Goal: Task Accomplishment & Management: Use online tool/utility

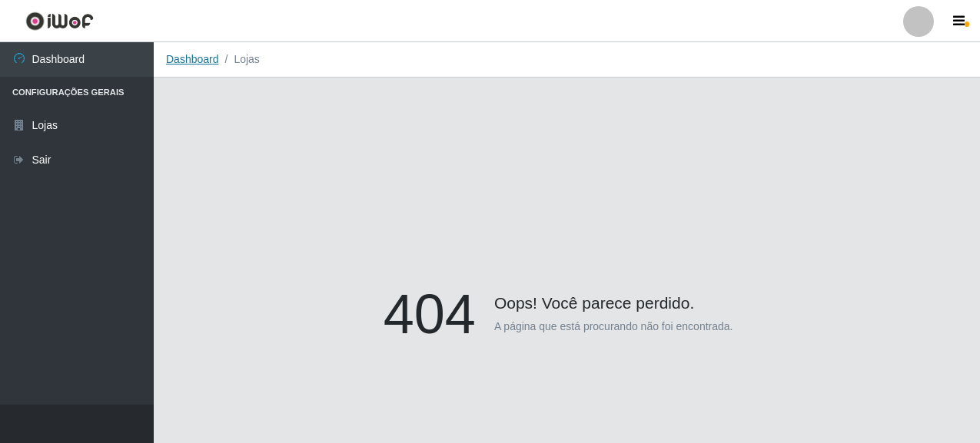
click at [183, 56] on link "Dashboard" at bounding box center [192, 59] width 53 height 12
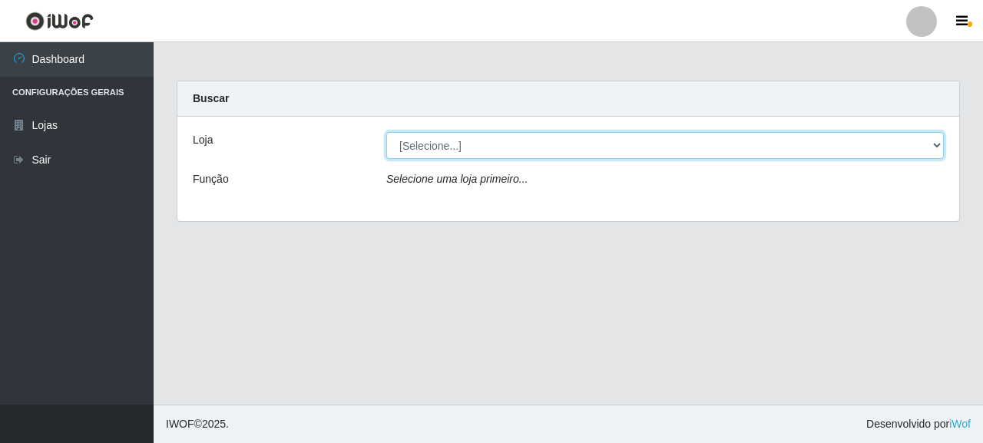
click at [423, 143] on select "[Selecione...] Supermercado Queiroz - [GEOGRAPHIC_DATA]" at bounding box center [665, 145] width 558 height 27
select select "496"
click at [386, 132] on select "[Selecione...] Supermercado Queiroz - [GEOGRAPHIC_DATA]" at bounding box center [665, 145] width 558 height 27
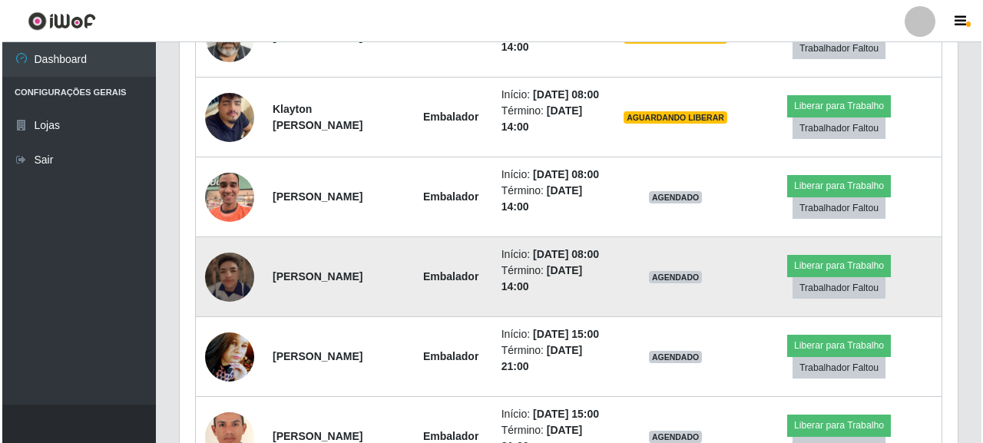
scroll to position [745, 0]
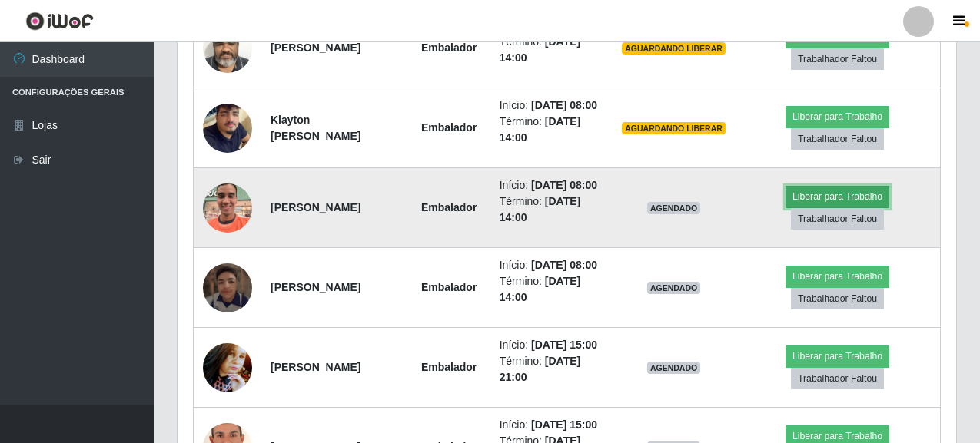
click at [843, 207] on button "Liberar para Trabalho" at bounding box center [837, 197] width 104 height 22
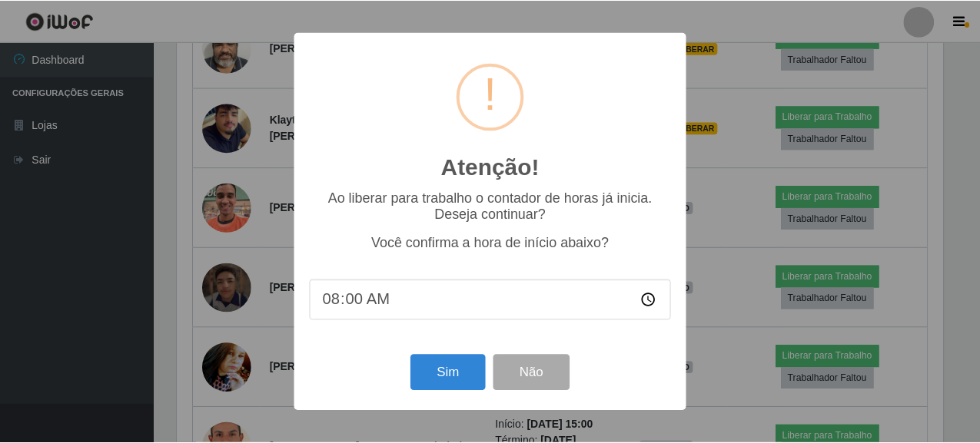
scroll to position [319, 769]
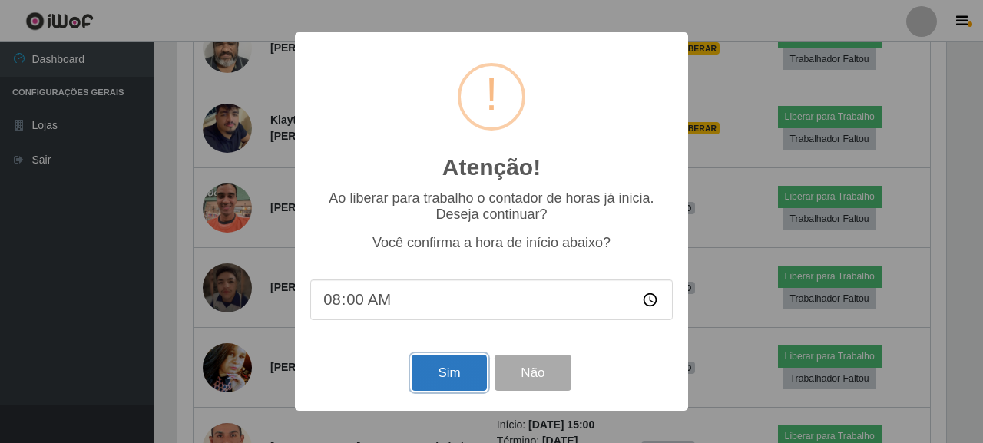
click at [450, 373] on button "Sim" at bounding box center [449, 373] width 75 height 36
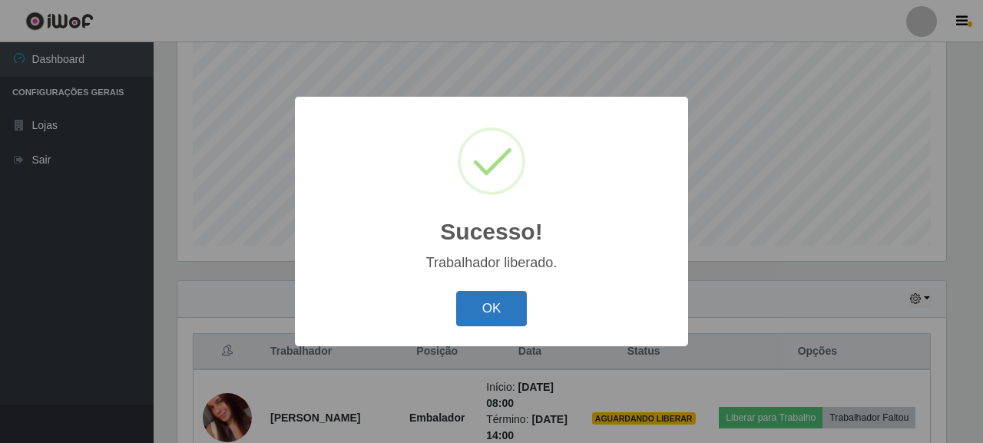
click at [503, 313] on button "OK" at bounding box center [491, 309] width 71 height 36
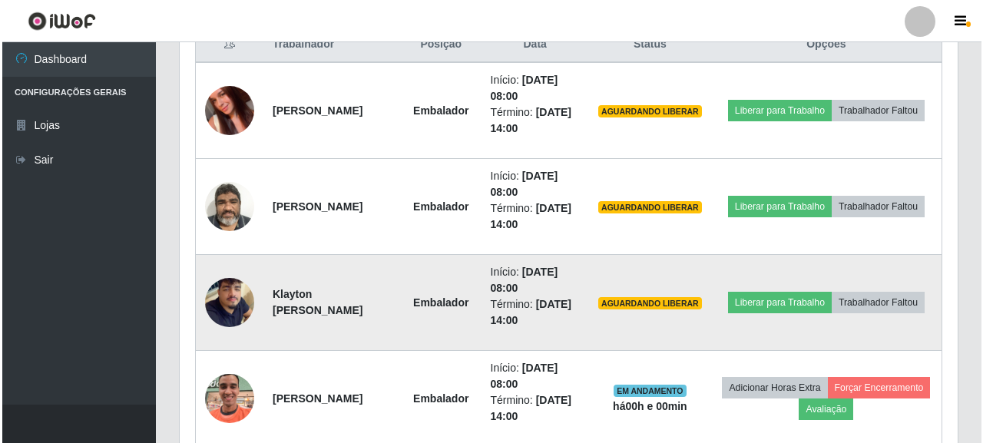
scroll to position [688, 0]
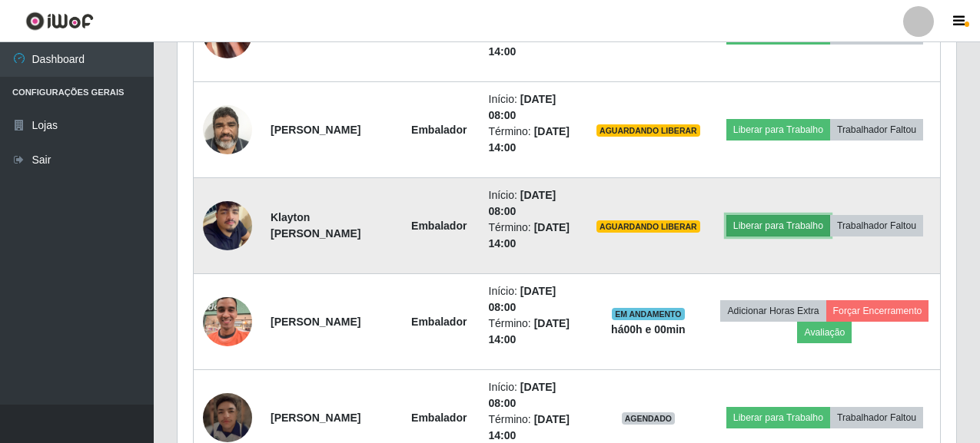
click at [830, 215] on button "Liberar para Trabalho" at bounding box center [778, 226] width 104 height 22
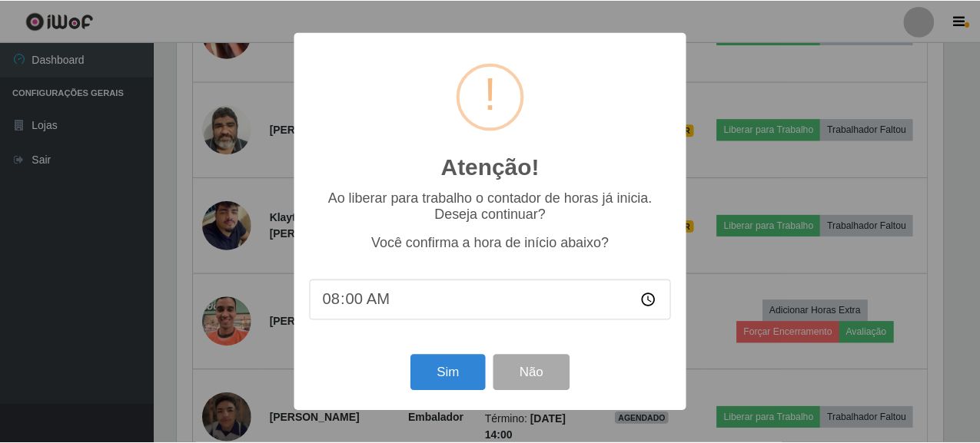
scroll to position [319, 769]
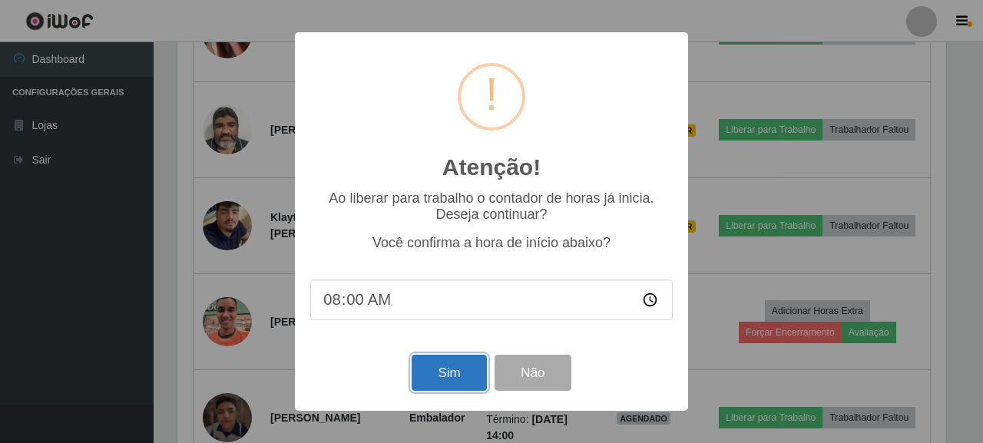
click at [446, 371] on button "Sim" at bounding box center [449, 373] width 75 height 36
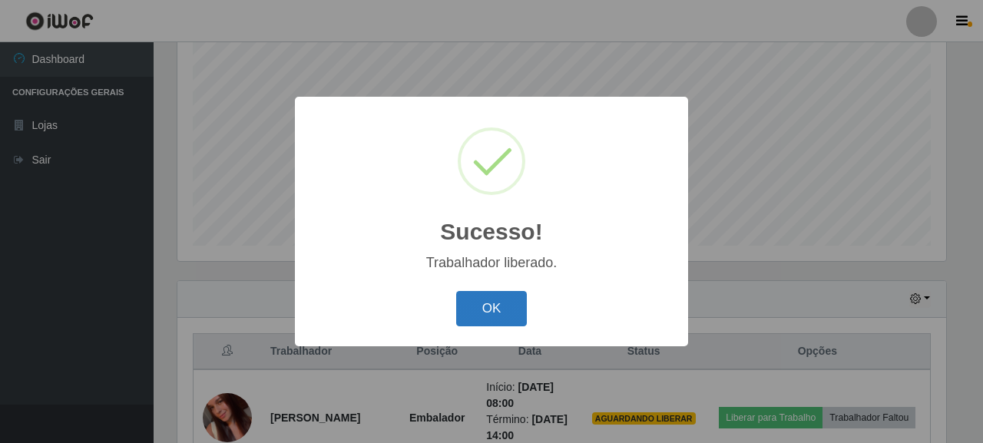
click at [506, 313] on button "OK" at bounding box center [491, 309] width 71 height 36
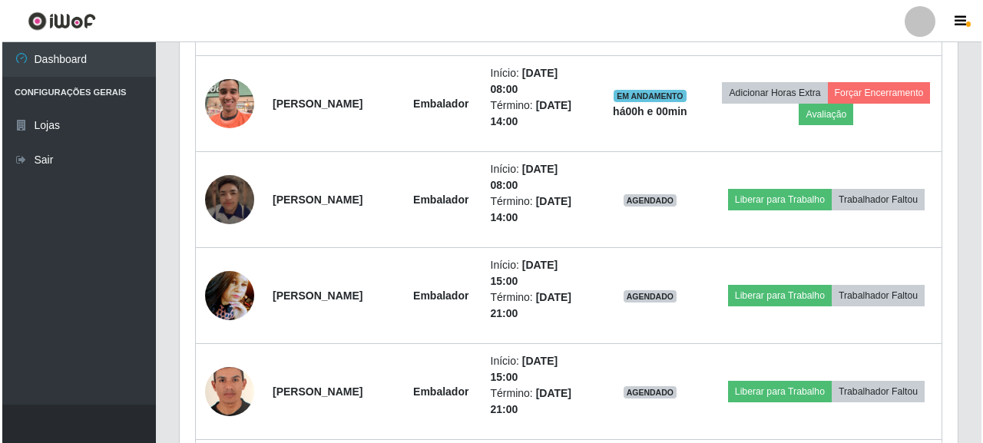
scroll to position [918, 0]
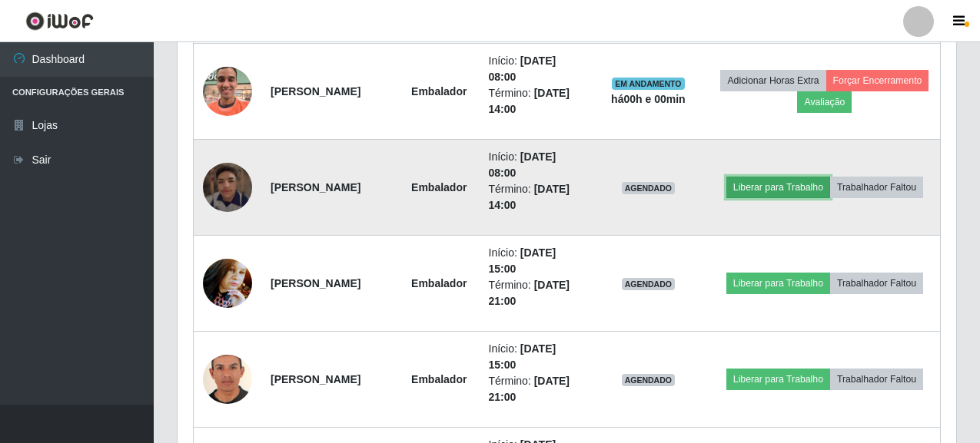
click at [817, 180] on button "Liberar para Trabalho" at bounding box center [778, 188] width 104 height 22
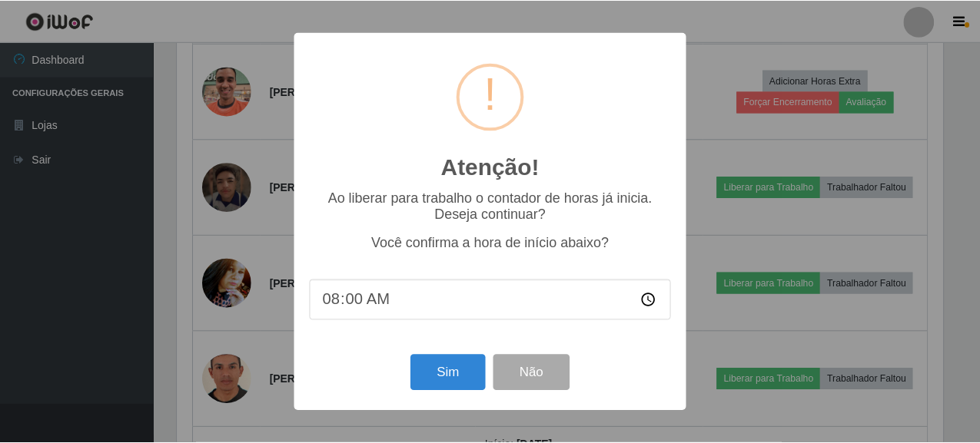
scroll to position [319, 769]
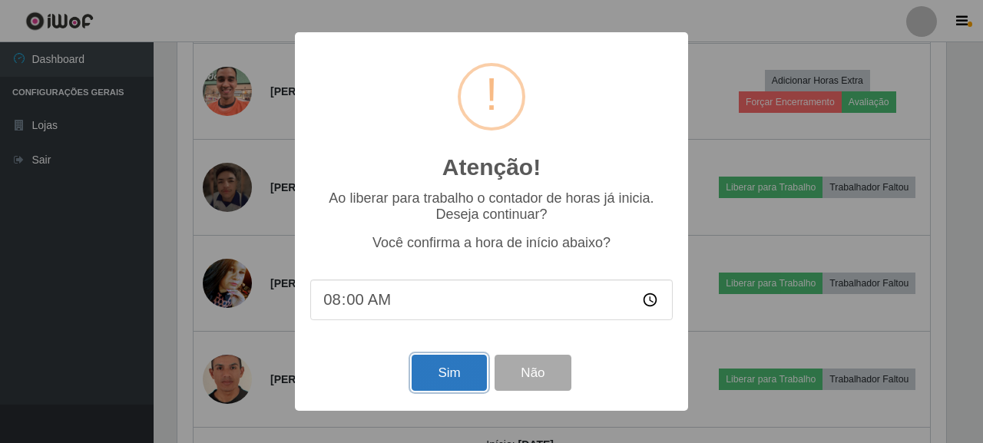
click at [450, 373] on button "Sim" at bounding box center [449, 373] width 75 height 36
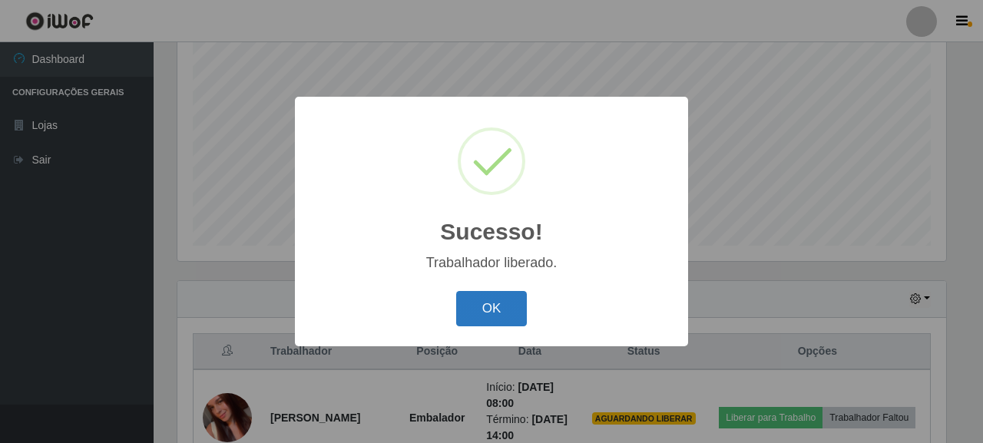
click at [502, 313] on button "OK" at bounding box center [491, 309] width 71 height 36
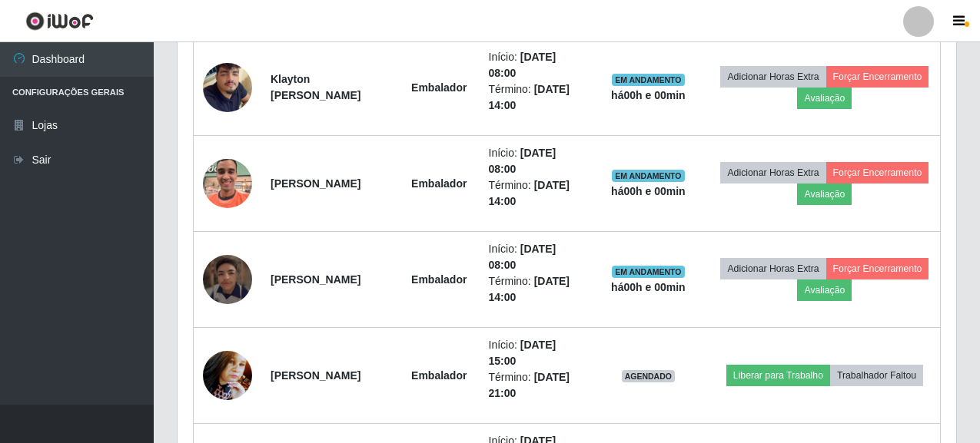
scroll to position [0, 0]
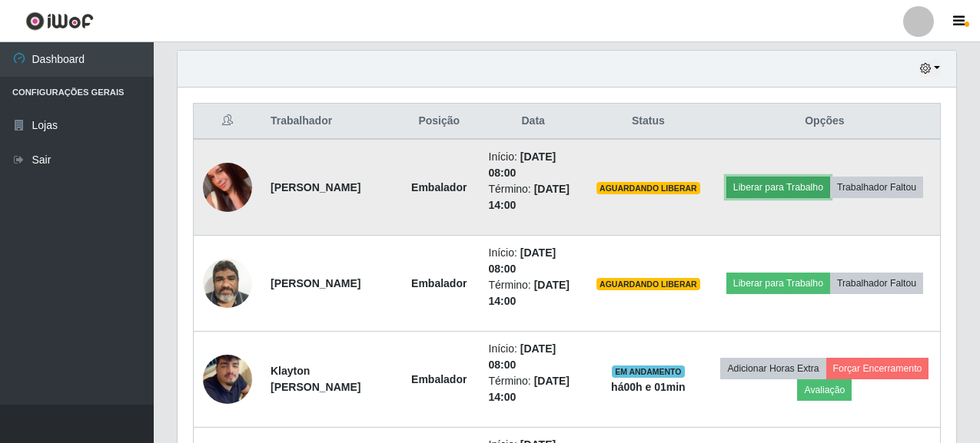
click at [829, 177] on button "Liberar para Trabalho" at bounding box center [778, 188] width 104 height 22
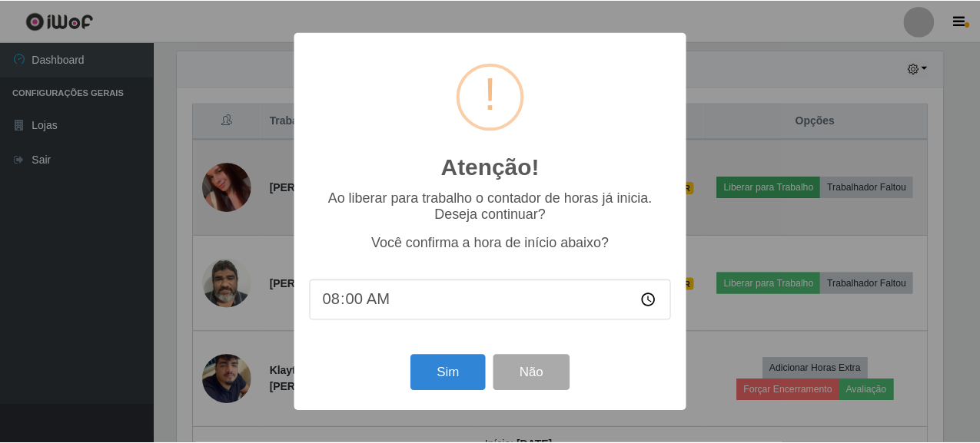
scroll to position [319, 769]
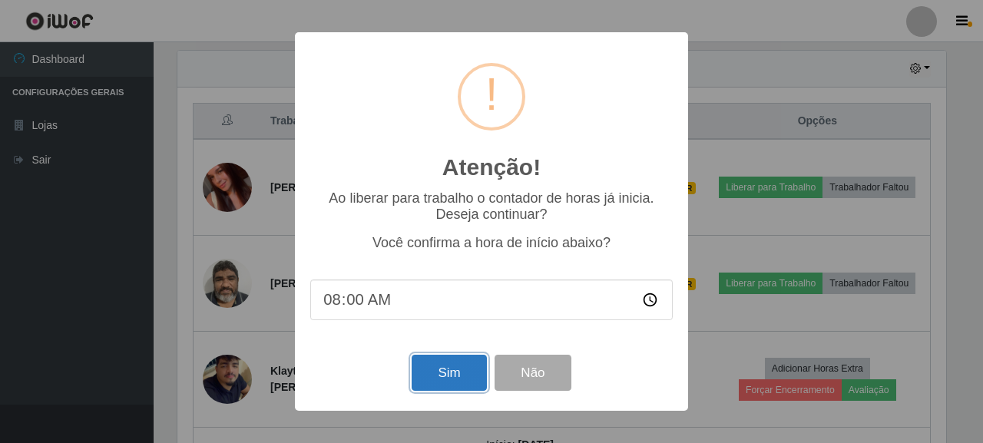
click at [447, 376] on button "Sim" at bounding box center [449, 373] width 75 height 36
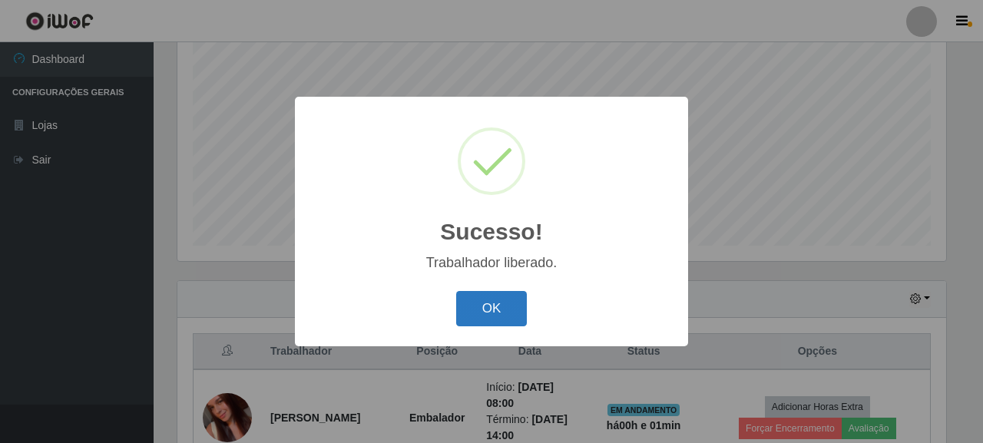
click at [509, 303] on button "OK" at bounding box center [491, 309] width 71 height 36
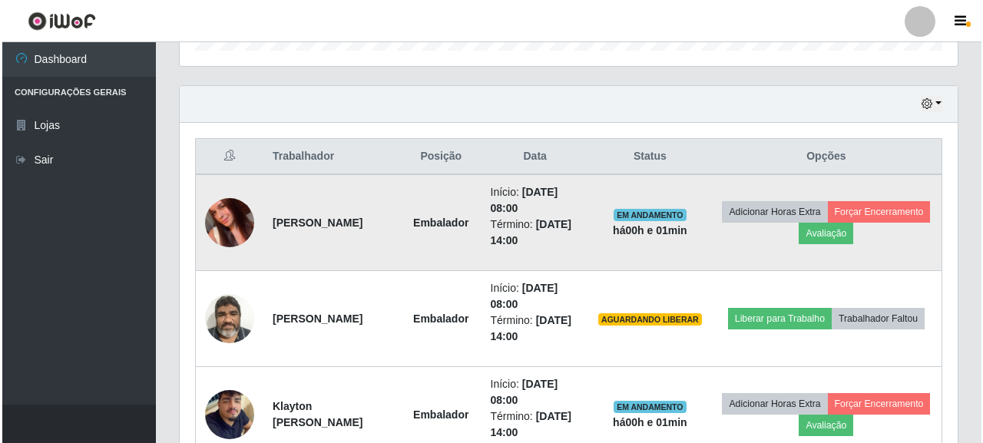
scroll to position [534, 0]
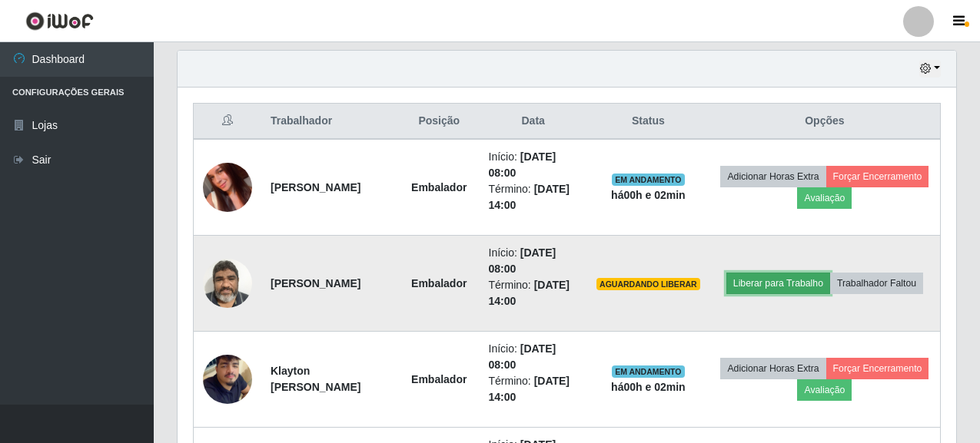
click at [830, 273] on button "Liberar para Trabalho" at bounding box center [778, 284] width 104 height 22
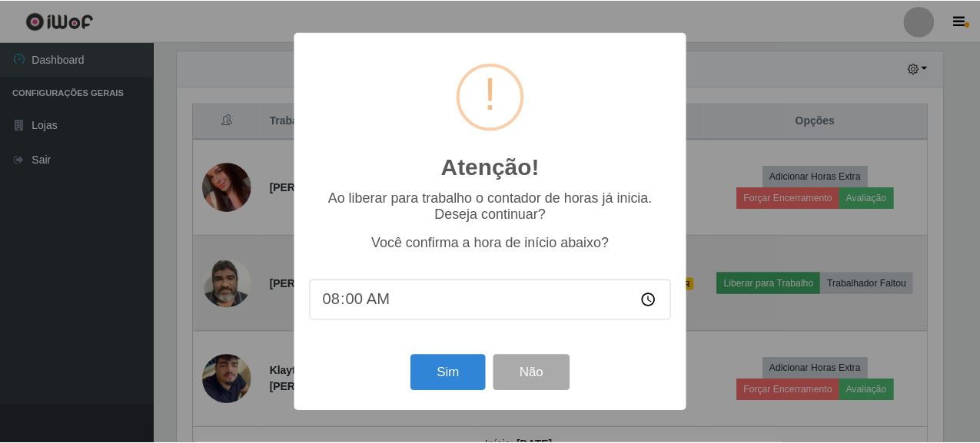
scroll to position [319, 769]
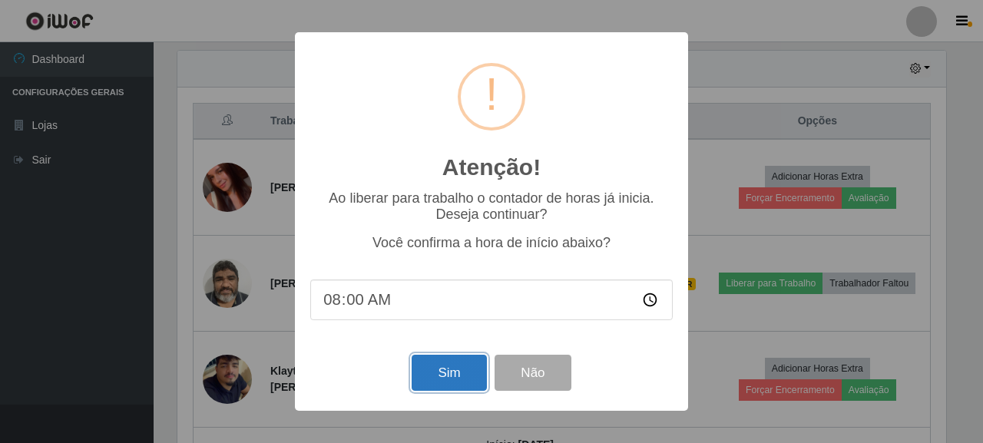
click at [431, 371] on button "Sim" at bounding box center [449, 373] width 75 height 36
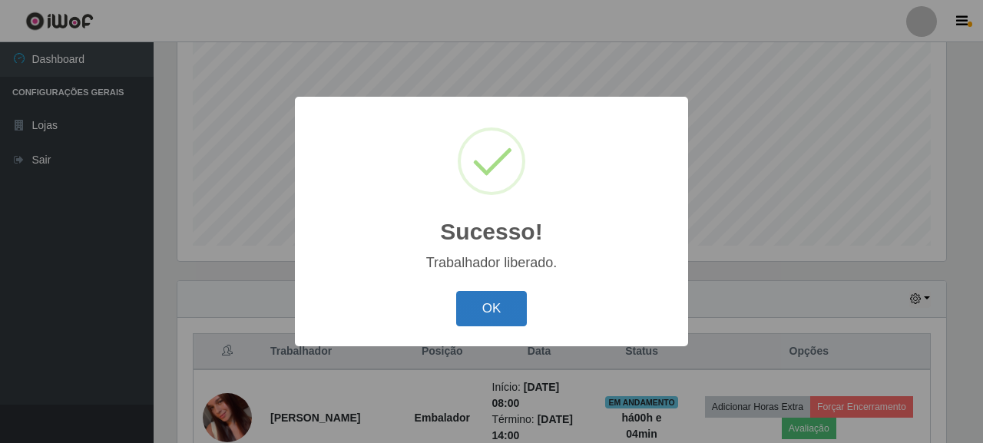
click at [507, 316] on button "OK" at bounding box center [491, 309] width 71 height 36
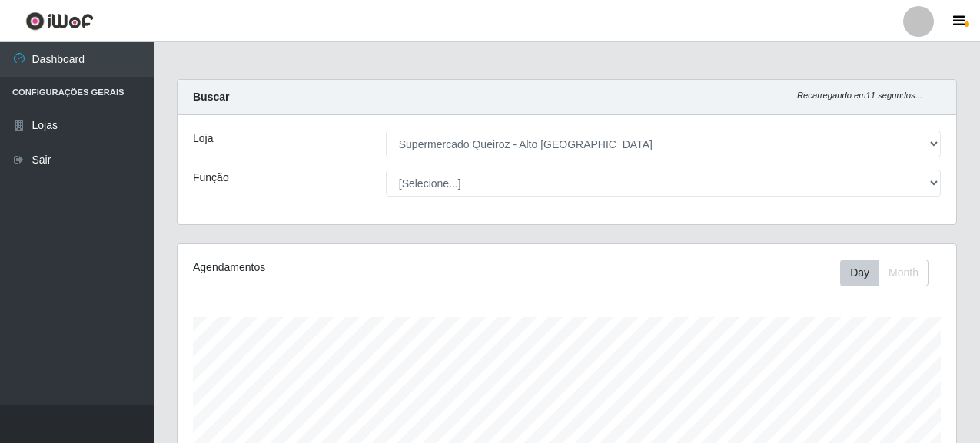
scroll to position [0, 0]
